Goal: Task Accomplishment & Management: Manage account settings

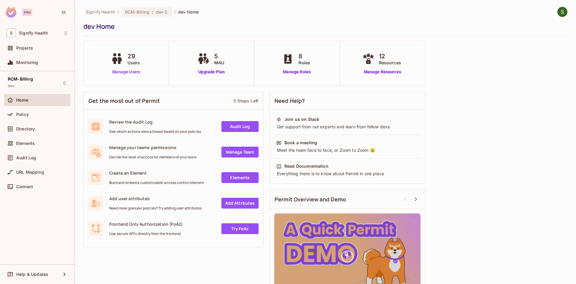
click at [134, 72] on link "Manage Users" at bounding box center [126, 72] width 33 height 6
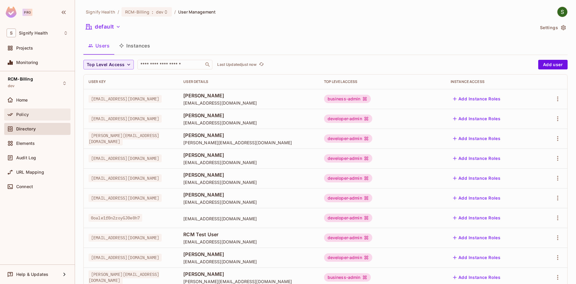
click at [33, 111] on div "Policy" at bounding box center [38, 114] width 62 height 7
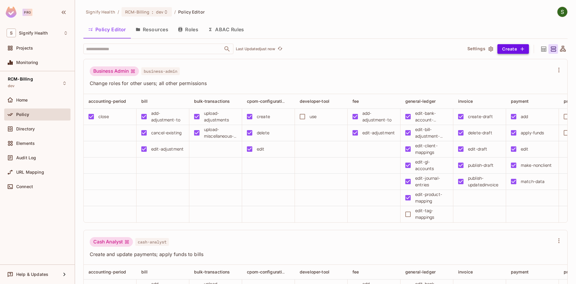
click at [511, 48] on button "Create" at bounding box center [514, 49] width 32 height 10
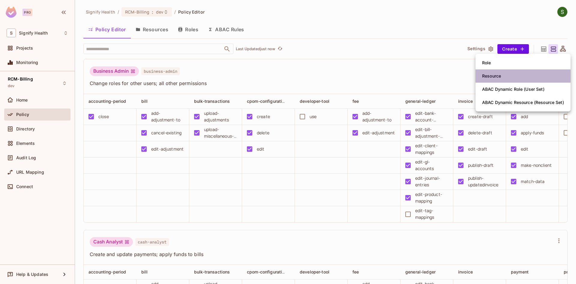
click at [489, 74] on div "Resource" at bounding box center [491, 76] width 19 height 6
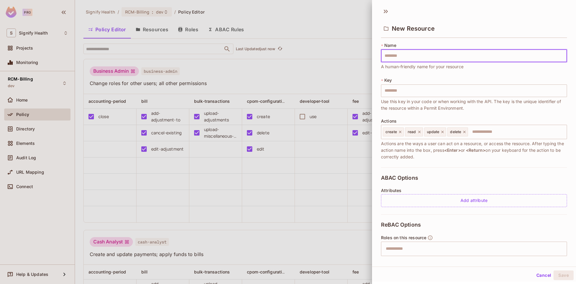
click at [544, 273] on button "Cancel" at bounding box center [544, 275] width 20 height 10
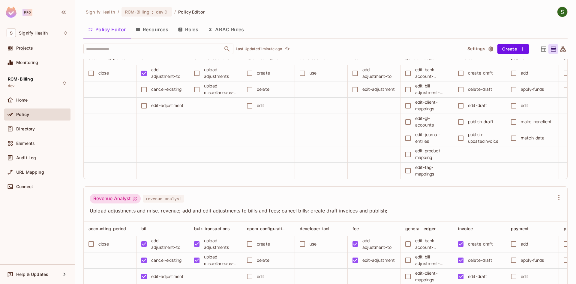
scroll to position [875, 0]
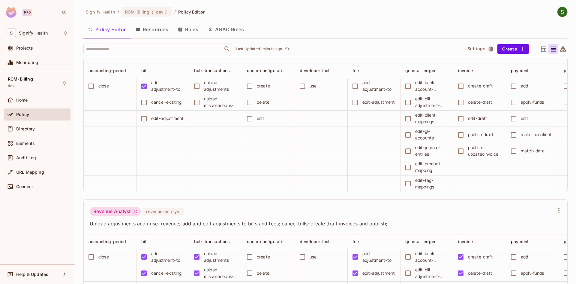
click at [158, 30] on button "Resources" at bounding box center [152, 29] width 42 height 15
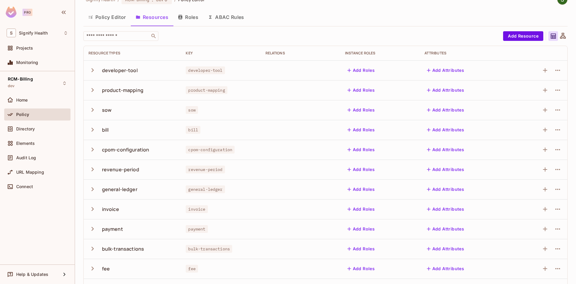
scroll to position [30, 0]
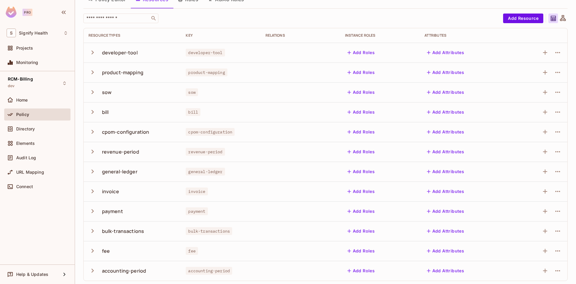
click at [93, 170] on icon "button" at bounding box center [93, 171] width 8 height 8
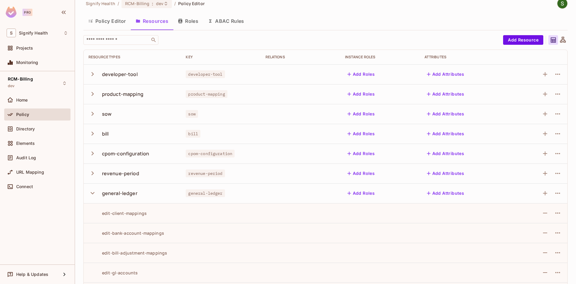
scroll to position [0, 0]
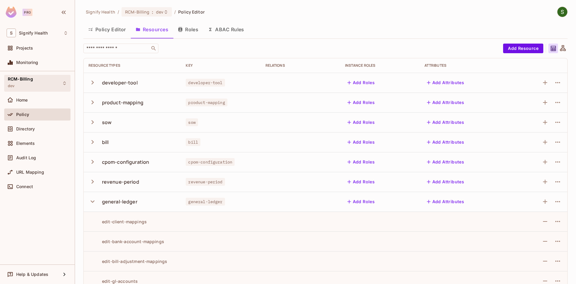
click at [64, 84] on icon at bounding box center [64, 83] width 5 height 5
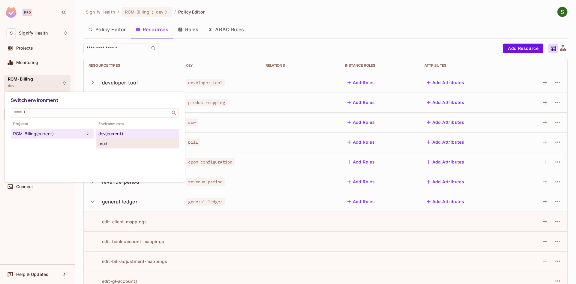
click at [110, 144] on div "prod" at bounding box center [137, 143] width 78 height 7
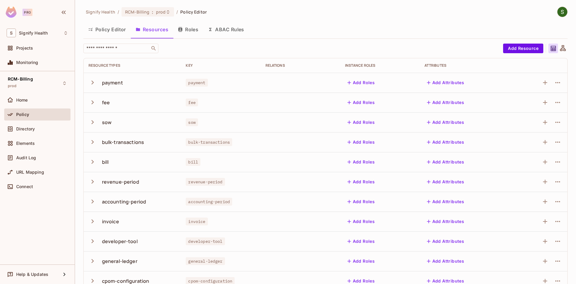
click at [104, 29] on button "Policy Editor" at bounding box center [106, 29] width 47 height 15
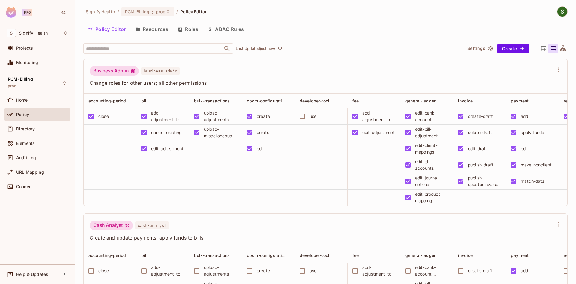
click at [159, 30] on button "Resources" at bounding box center [152, 29] width 42 height 15
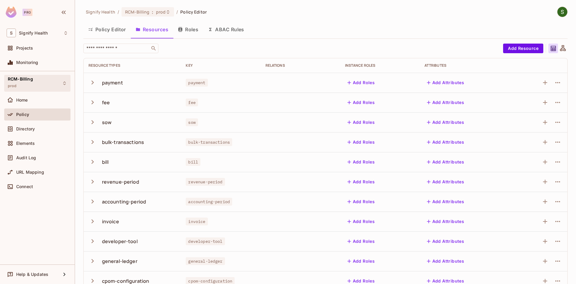
click at [64, 81] on icon at bounding box center [64, 83] width 5 height 5
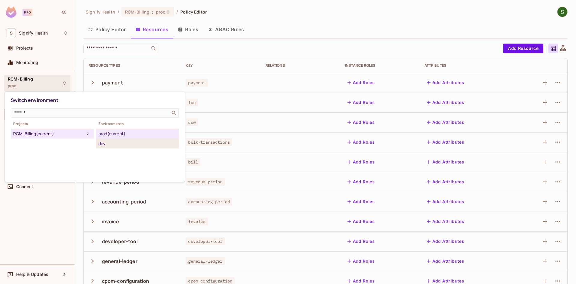
click at [110, 143] on div "dev" at bounding box center [137, 143] width 78 height 7
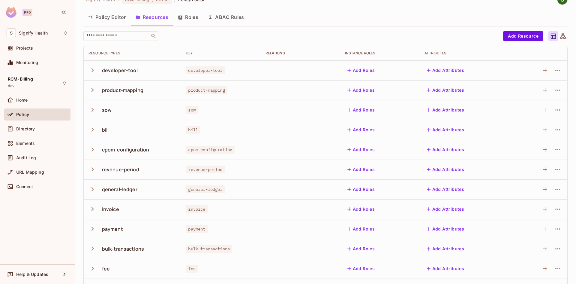
scroll to position [2, 0]
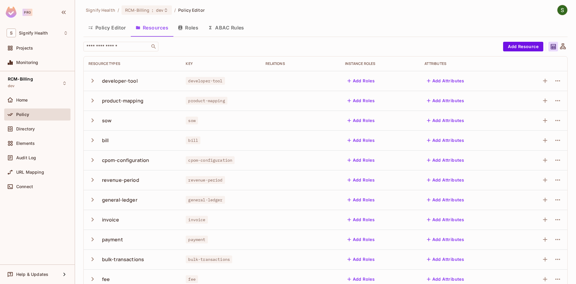
click at [93, 201] on icon "button" at bounding box center [93, 199] width 8 height 8
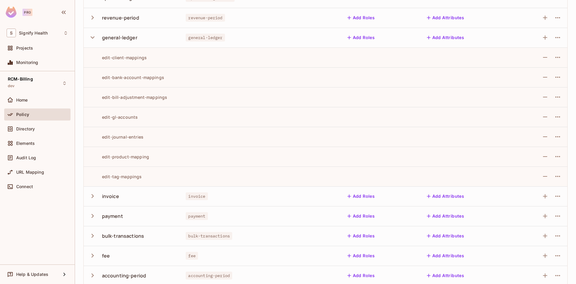
scroll to position [171, 0]
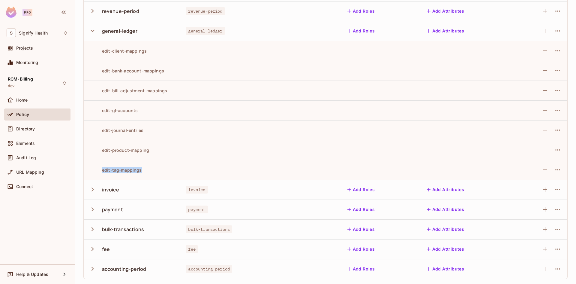
drag, startPoint x: 143, startPoint y: 171, endPoint x: 102, endPoint y: 171, distance: 41.1
click at [102, 171] on div "edit-tag-mappings" at bounding box center [133, 170] width 88 height 6
copy div "edit-tag-mappings"
click at [554, 170] on icon "button" at bounding box center [557, 169] width 7 height 7
click at [534, 183] on div "Edit Action" at bounding box center [531, 183] width 22 height 6
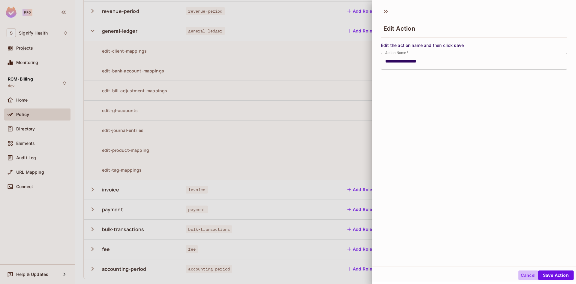
click at [521, 276] on button "Cancel" at bounding box center [529, 275] width 20 height 10
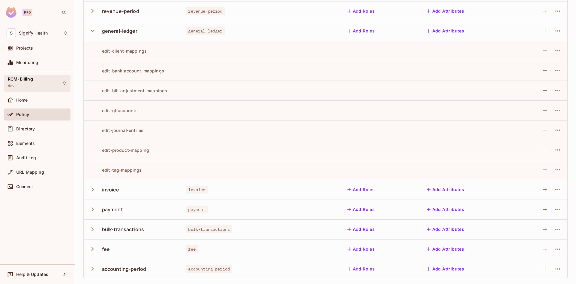
click at [65, 84] on icon at bounding box center [64, 83] width 5 height 5
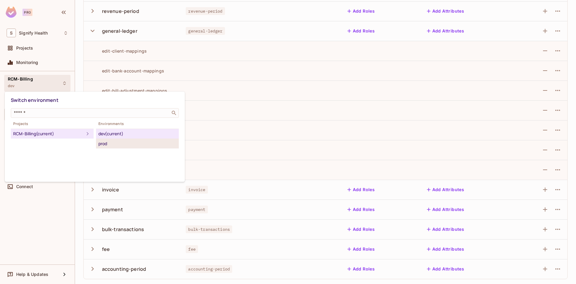
click at [111, 144] on div "prod" at bounding box center [137, 143] width 78 height 7
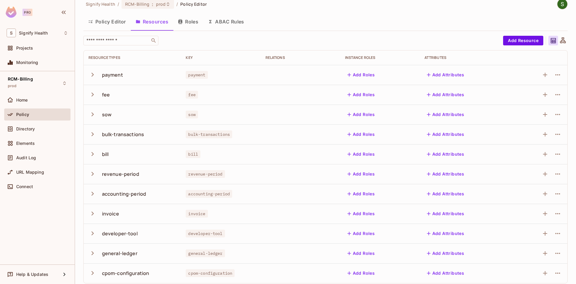
scroll to position [12, 0]
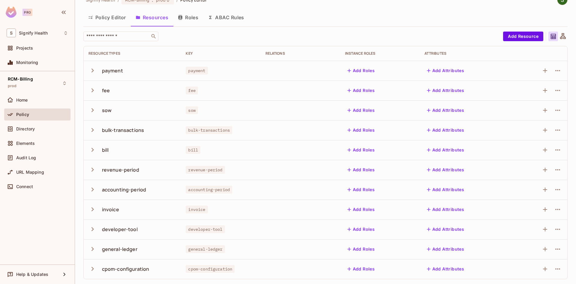
click at [94, 247] on icon "button" at bounding box center [93, 249] width 8 height 8
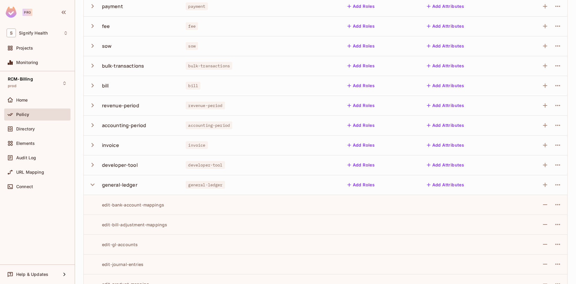
scroll to position [102, 0]
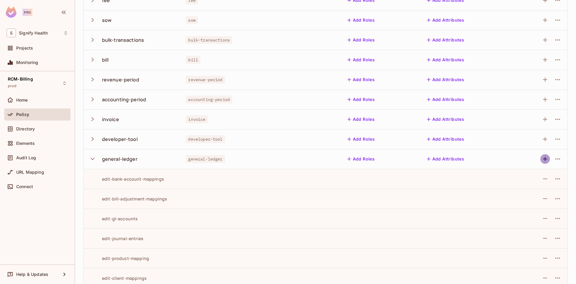
click at [543, 159] on icon "button" at bounding box center [545, 159] width 4 height 4
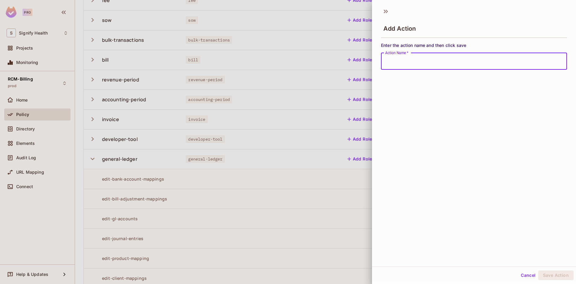
click at [423, 64] on input "Action Name   *" at bounding box center [474, 61] width 186 height 17
type input "**********"
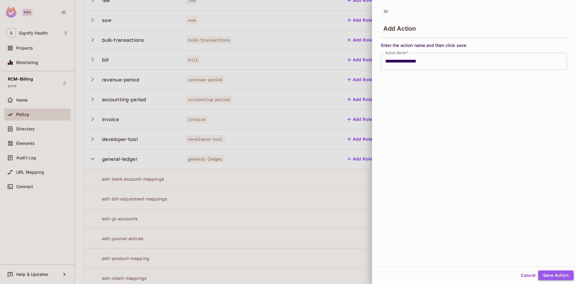
click at [550, 273] on button "Save Action" at bounding box center [556, 275] width 35 height 10
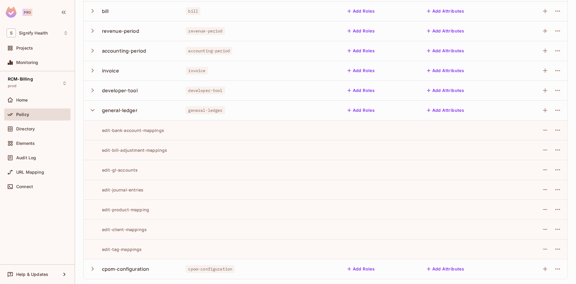
scroll to position [0, 0]
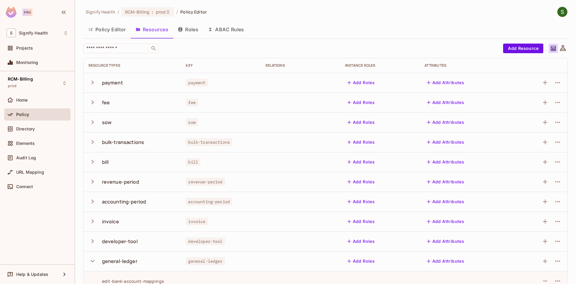
click at [114, 30] on button "Policy Editor" at bounding box center [106, 29] width 47 height 15
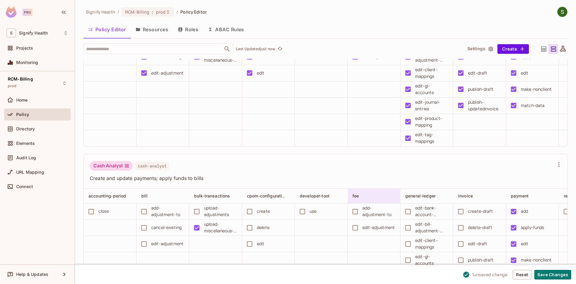
scroll to position [90, 0]
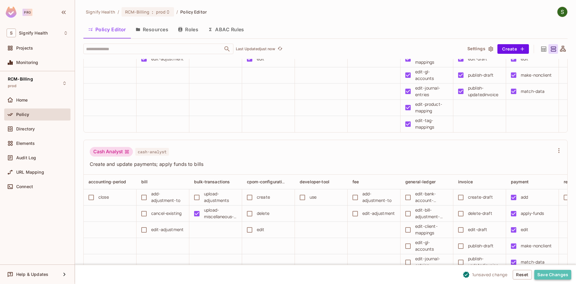
click at [557, 276] on button "Save Changes" at bounding box center [553, 275] width 37 height 10
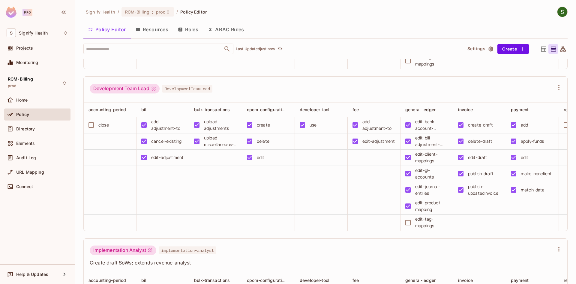
scroll to position [660, 0]
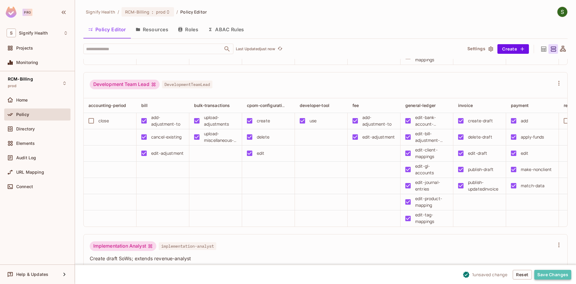
click at [553, 274] on button "Save Changes" at bounding box center [553, 275] width 37 height 10
